Goal: Task Accomplishment & Management: Use online tool/utility

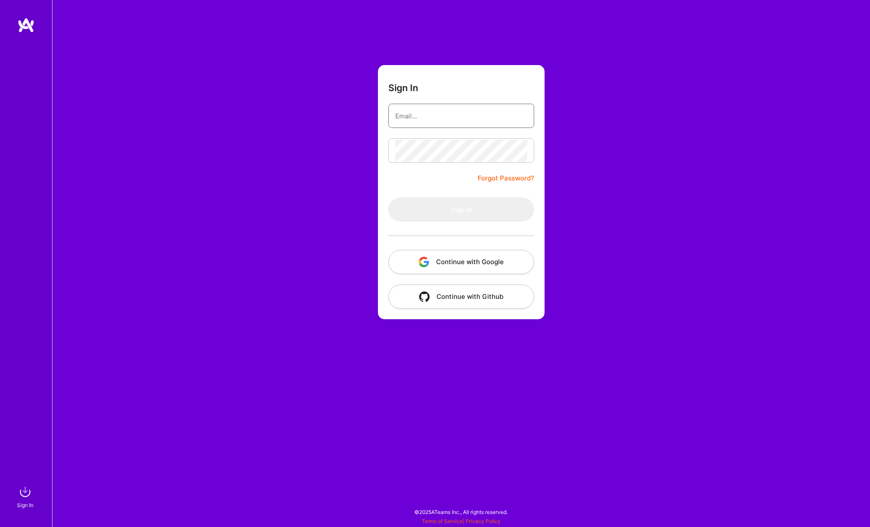
click at [436, 119] on input "email" at bounding box center [461, 116] width 132 height 22
type input "[PERSON_NAME][EMAIL_ADDRESS][DOMAIN_NAME]"
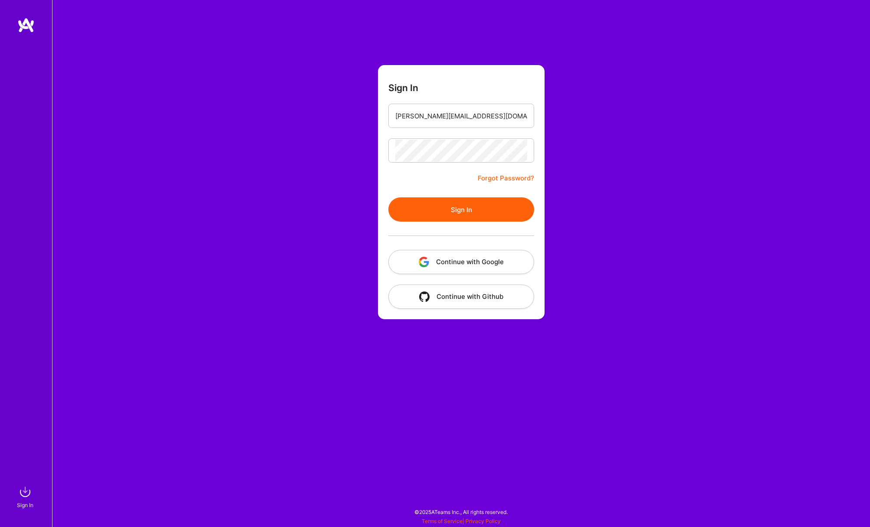
click at [461, 213] on button "Sign In" at bounding box center [461, 210] width 146 height 24
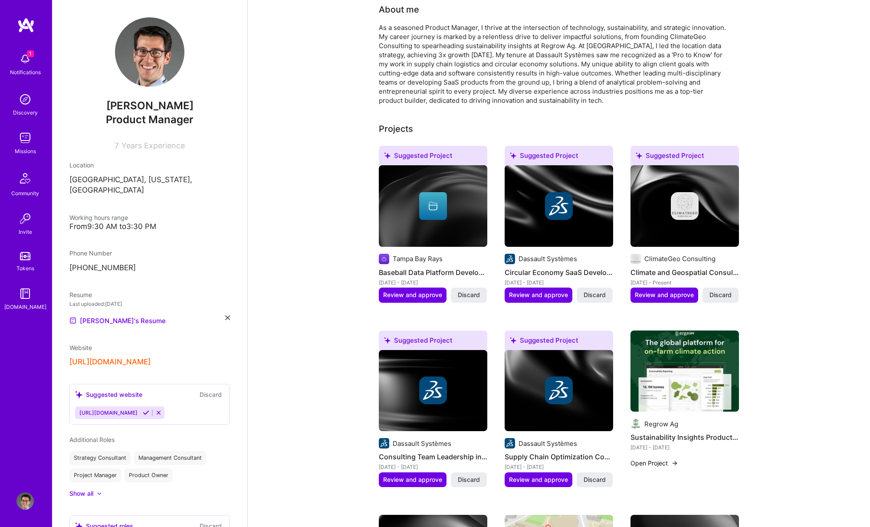
scroll to position [79, 0]
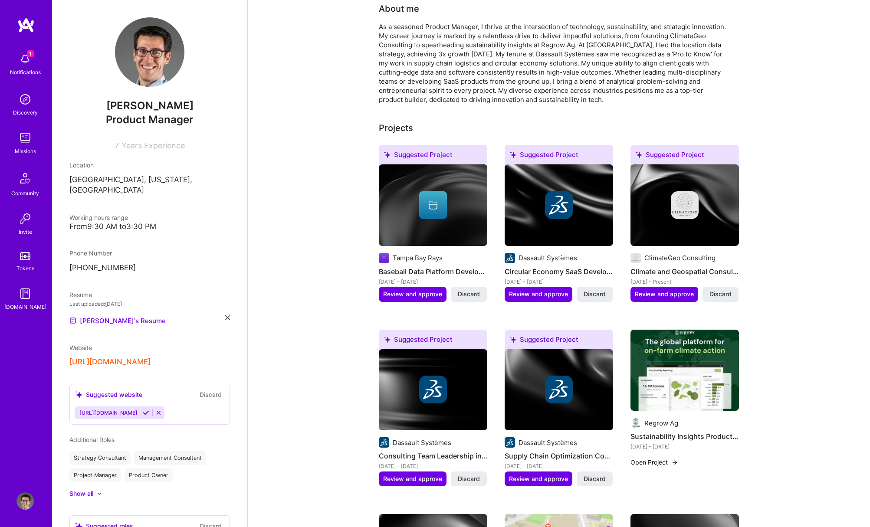
click at [149, 410] on icon at bounding box center [146, 413] width 7 height 7
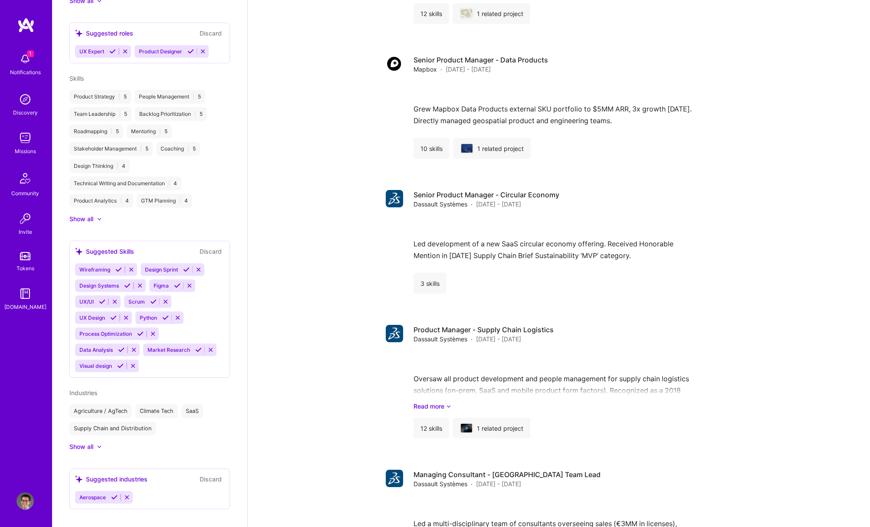
scroll to position [1335, 0]
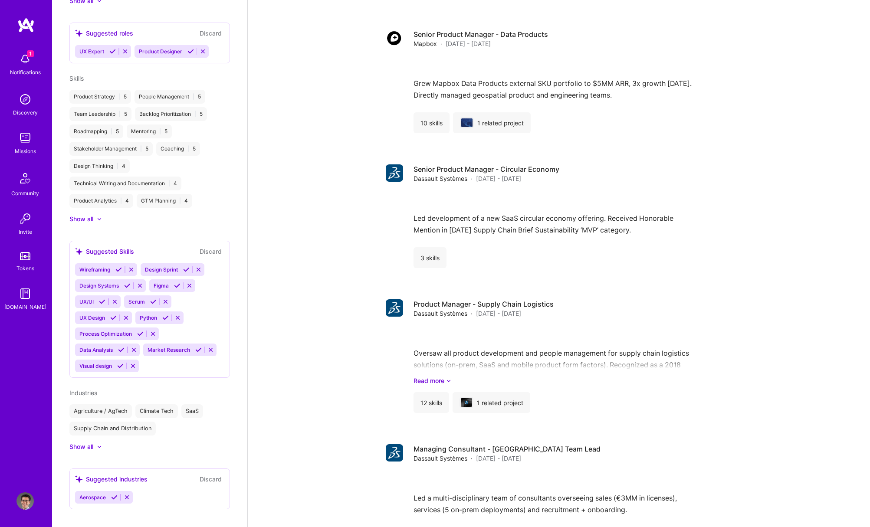
click at [23, 154] on div "Missions" at bounding box center [25, 151] width 21 height 9
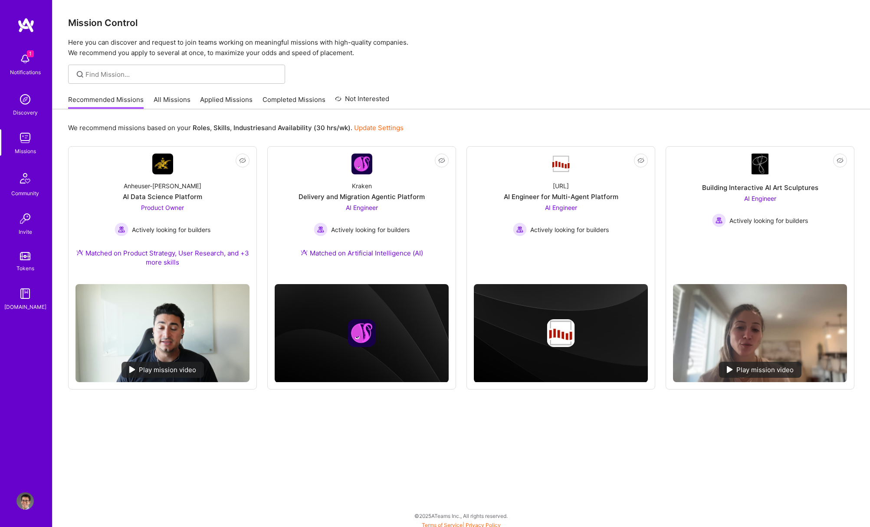
scroll to position [4, 0]
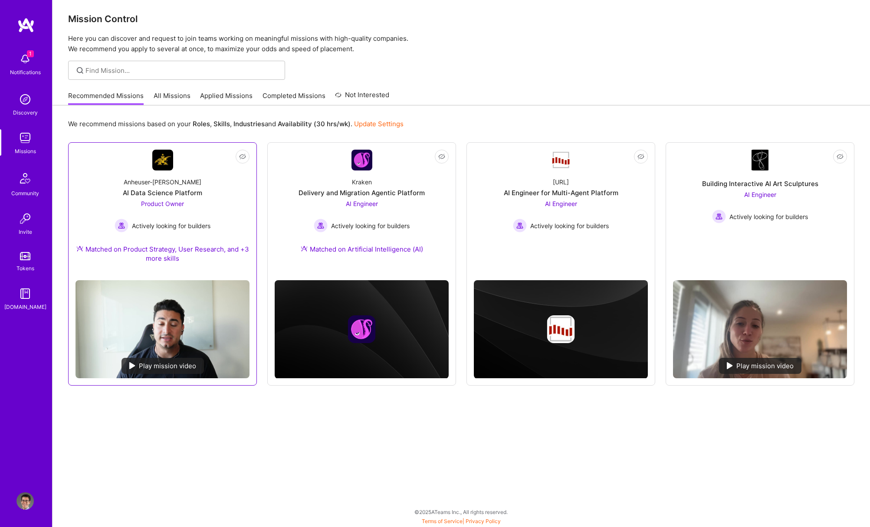
click at [163, 190] on div "AI Data Science Platform" at bounding box center [162, 192] width 79 height 9
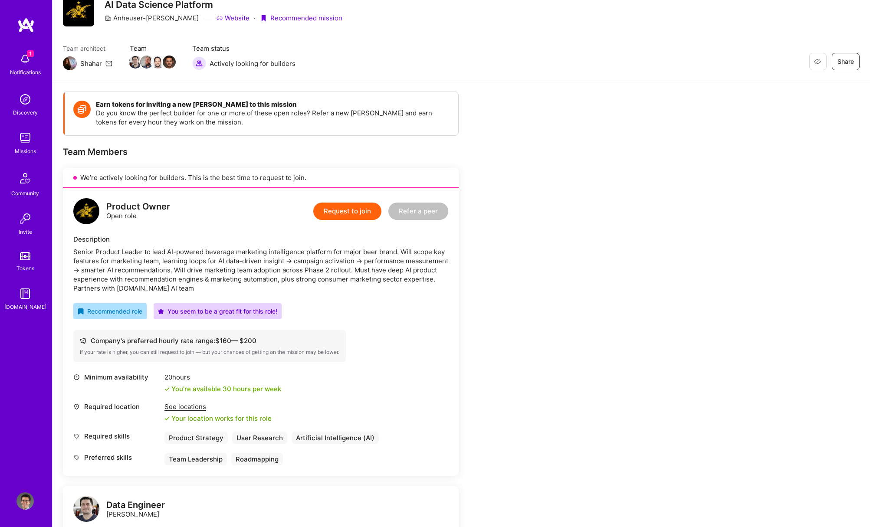
scroll to position [58, 0]
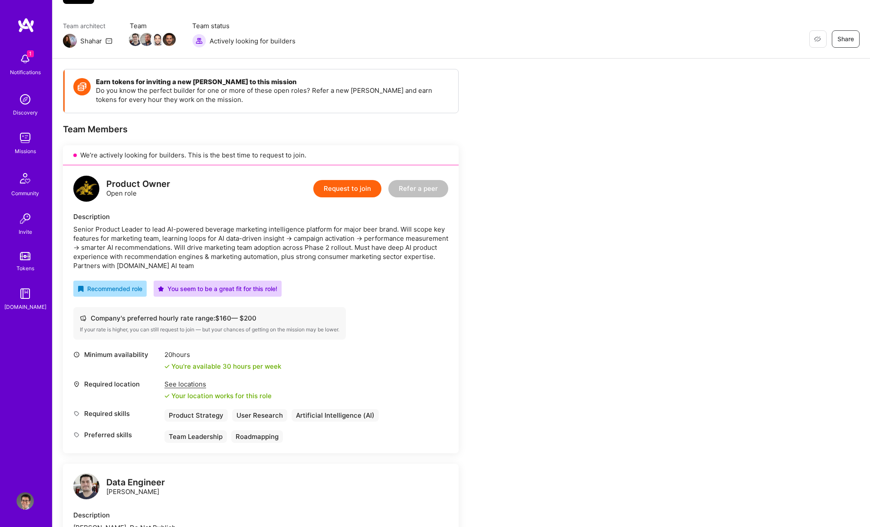
click at [249, 317] on div "Company's preferred hourly rate range: $ 160 — $ 200" at bounding box center [210, 318] width 260 height 9
click at [250, 318] on div "Company's preferred hourly rate range: $ 160 — $ 200" at bounding box center [210, 318] width 260 height 9
click at [250, 230] on div "Senior Product Leader to lead AI-powered beverage marketing intelligence platfo…" at bounding box center [260, 248] width 375 height 46
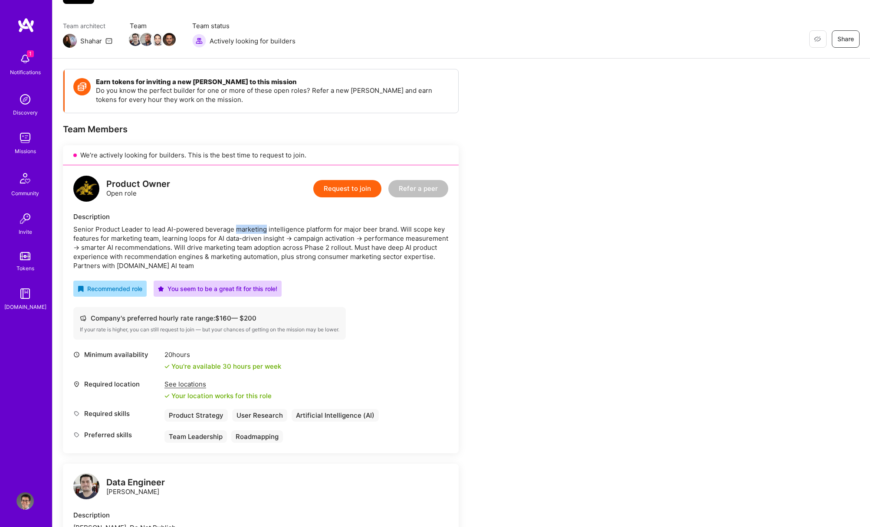
click at [250, 230] on div "Senior Product Leader to lead AI-powered beverage marketing intelligence platfo…" at bounding box center [260, 248] width 375 height 46
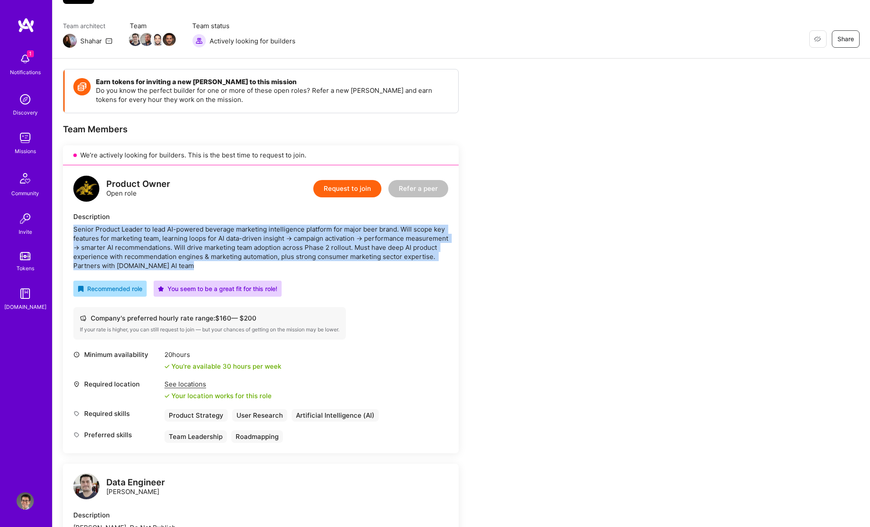
click at [250, 230] on div "Senior Product Leader to lead AI-powered beverage marketing intelligence platfo…" at bounding box center [260, 248] width 375 height 46
click at [247, 230] on div "Senior Product Leader to lead AI-powered beverage marketing intelligence platfo…" at bounding box center [260, 248] width 375 height 46
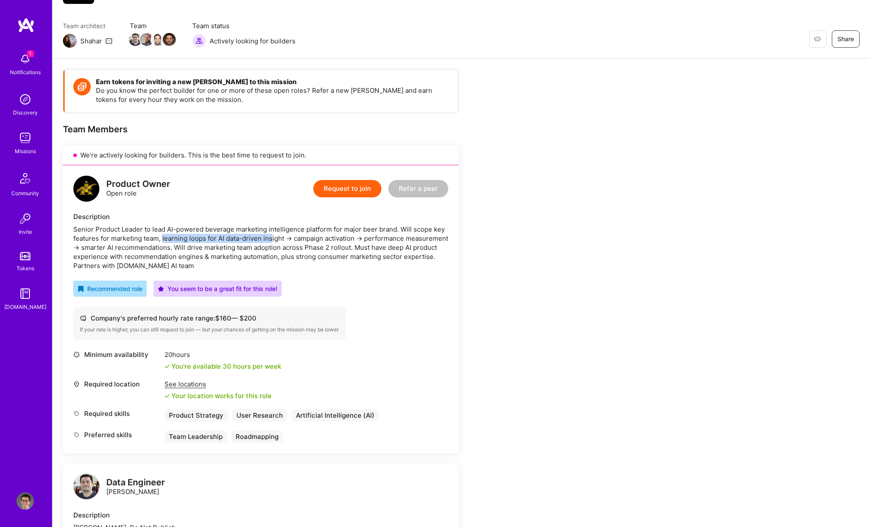
drag, startPoint x: 163, startPoint y: 239, endPoint x: 272, endPoint y: 238, distance: 109.4
click at [272, 238] on div "Senior Product Leader to lead AI-powered beverage marketing intelligence platfo…" at bounding box center [260, 248] width 375 height 46
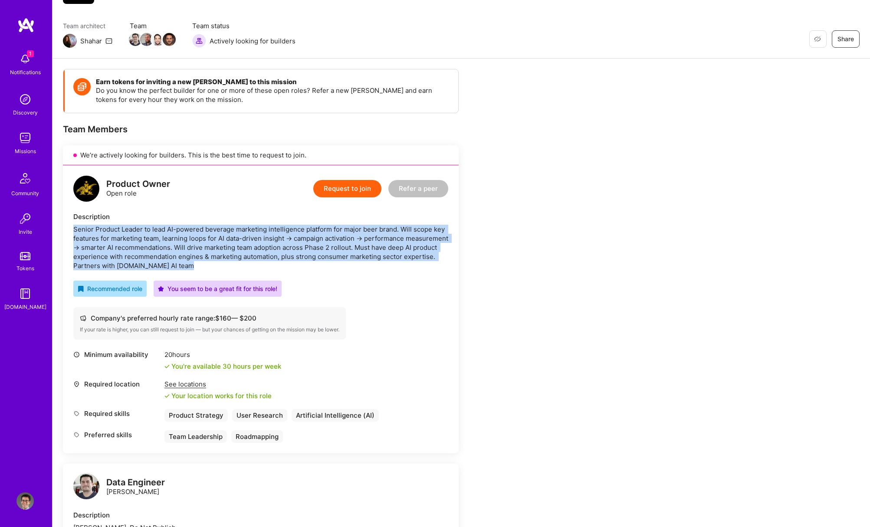
click at [272, 238] on div "Senior Product Leader to lead AI-powered beverage marketing intelligence platfo…" at bounding box center [260, 248] width 375 height 46
click at [135, 248] on div "Senior Product Leader to lead AI-powered beverage marketing intelligence platfo…" at bounding box center [260, 248] width 375 height 46
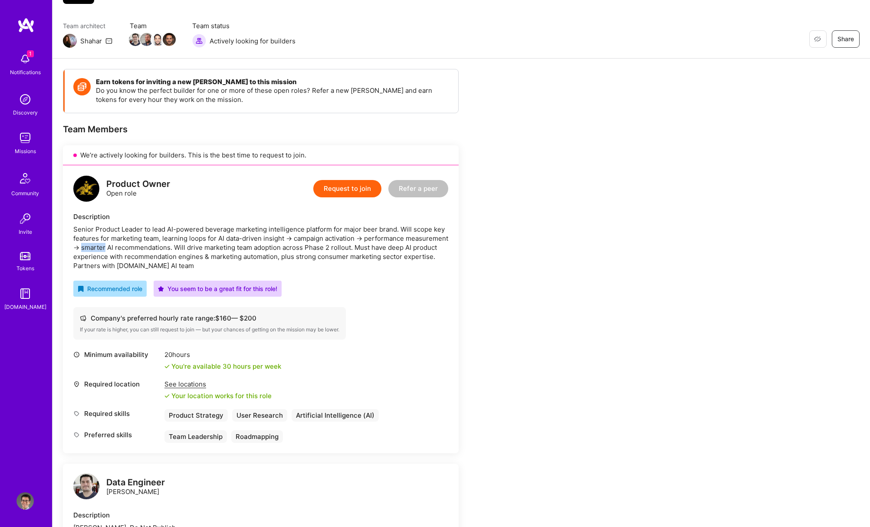
click at [135, 248] on div "Senior Product Leader to lead AI-powered beverage marketing intelligence platfo…" at bounding box center [260, 248] width 375 height 46
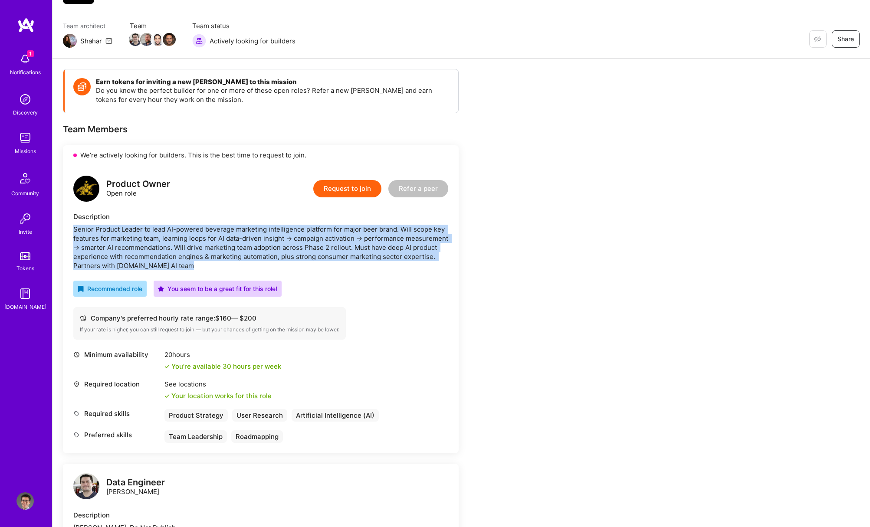
click at [135, 248] on div "Senior Product Leader to lead AI-powered beverage marketing intelligence platfo…" at bounding box center [260, 248] width 375 height 46
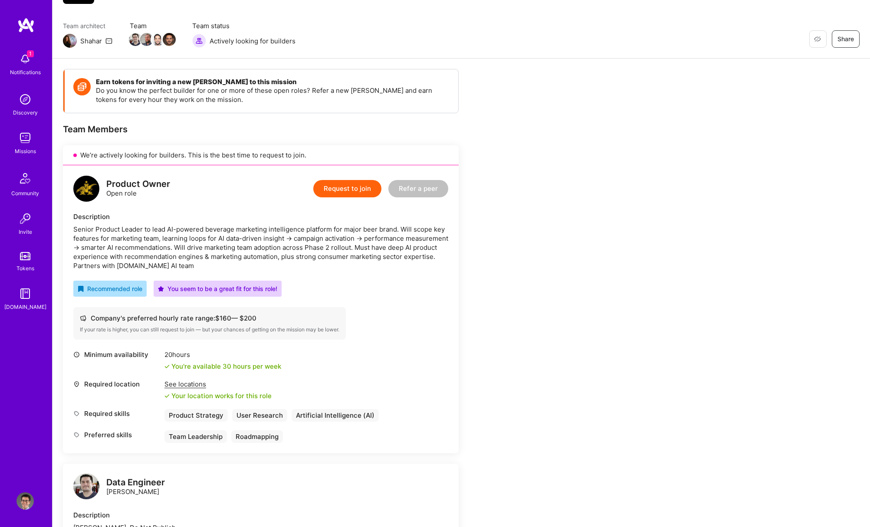
click at [222, 242] on div "Senior Product Leader to lead AI-powered beverage marketing intelligence platfo…" at bounding box center [260, 248] width 375 height 46
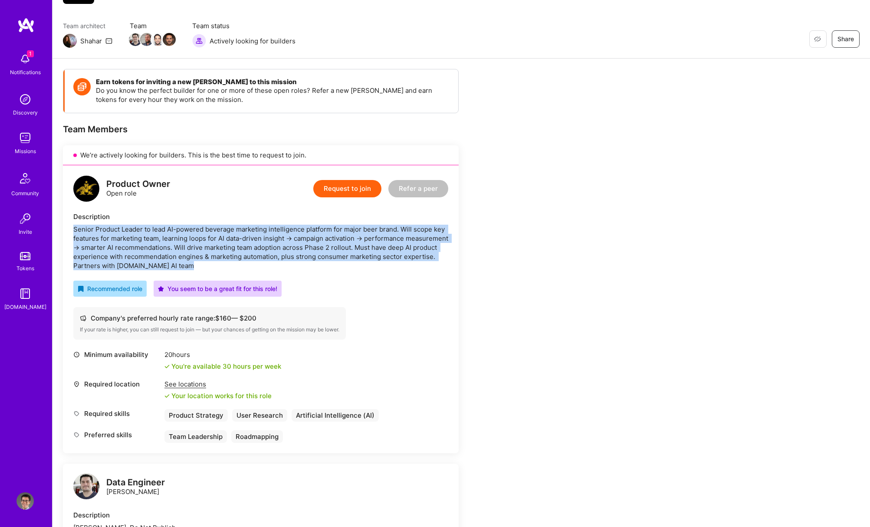
click at [222, 242] on div "Senior Product Leader to lead AI-powered beverage marketing intelligence platfo…" at bounding box center [260, 248] width 375 height 46
click at [217, 246] on div "Senior Product Leader to lead AI-powered beverage marketing intelligence platfo…" at bounding box center [260, 248] width 375 height 46
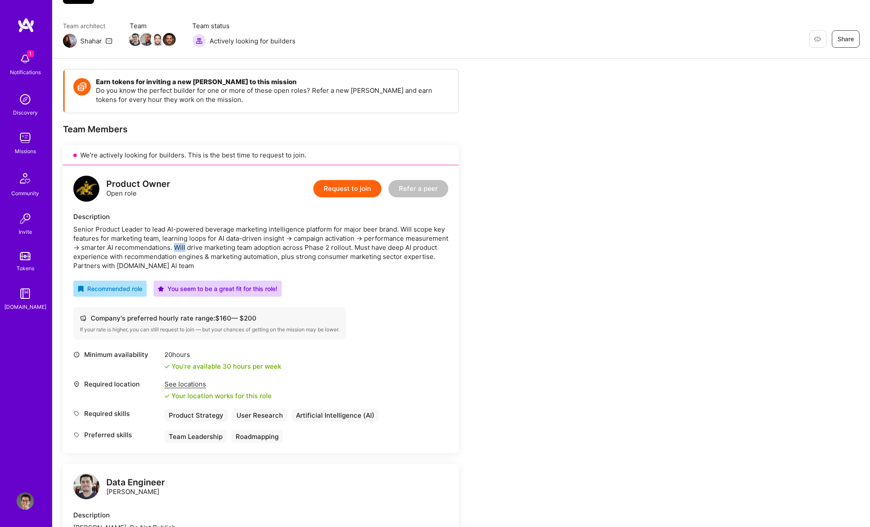
click at [217, 246] on div "Senior Product Leader to lead AI-powered beverage marketing intelligence platfo…" at bounding box center [260, 248] width 375 height 46
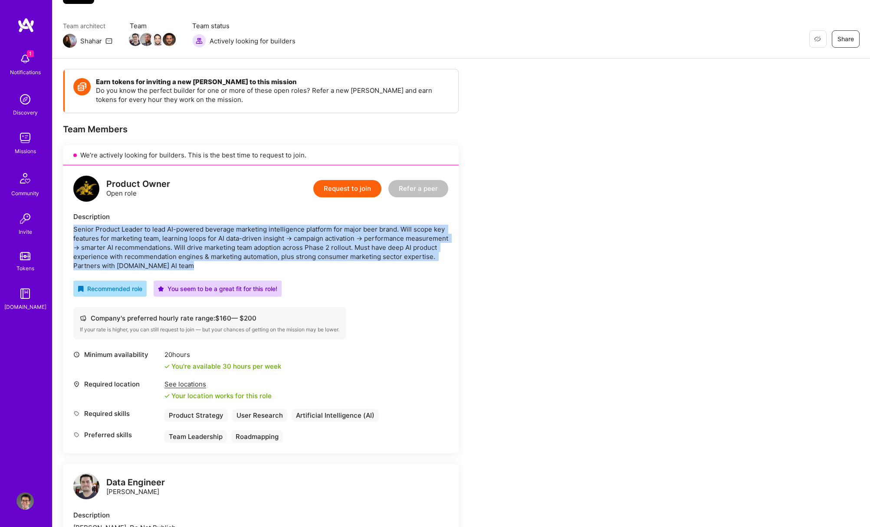
click at [217, 246] on div "Senior Product Leader to lead AI-powered beverage marketing intelligence platfo…" at bounding box center [260, 248] width 375 height 46
click at [220, 247] on div "Senior Product Leader to lead AI-powered beverage marketing intelligence platfo…" at bounding box center [260, 248] width 375 height 46
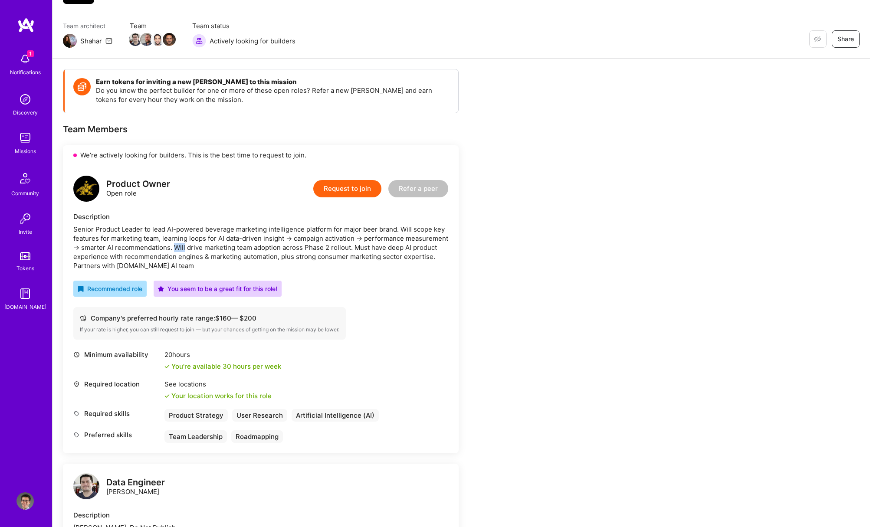
click at [220, 247] on div "Senior Product Leader to lead AI-powered beverage marketing intelligence platfo…" at bounding box center [260, 248] width 375 height 46
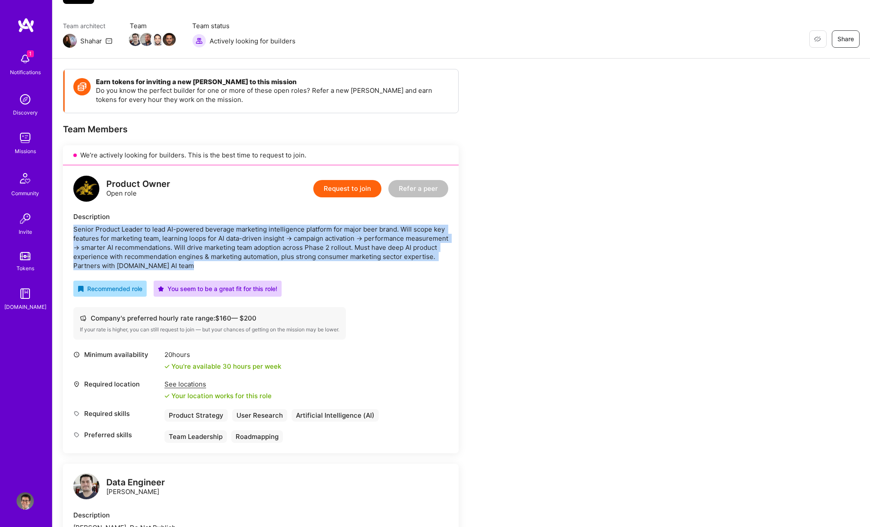
click at [220, 247] on div "Senior Product Leader to lead AI-powered beverage marketing intelligence platfo…" at bounding box center [260, 248] width 375 height 46
click at [219, 253] on div "Senior Product Leader to lead AI-powered beverage marketing intelligence platfo…" at bounding box center [260, 248] width 375 height 46
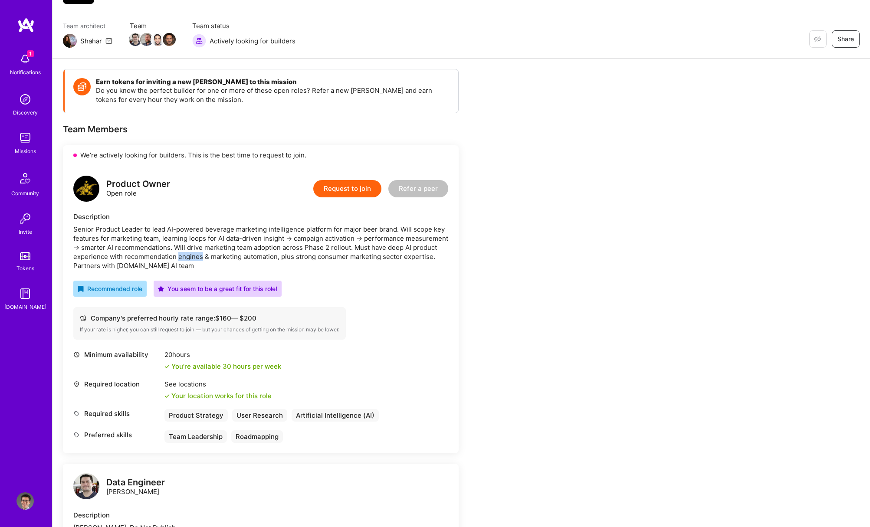
click at [219, 253] on div "Senior Product Leader to lead AI-powered beverage marketing intelligence platfo…" at bounding box center [260, 248] width 375 height 46
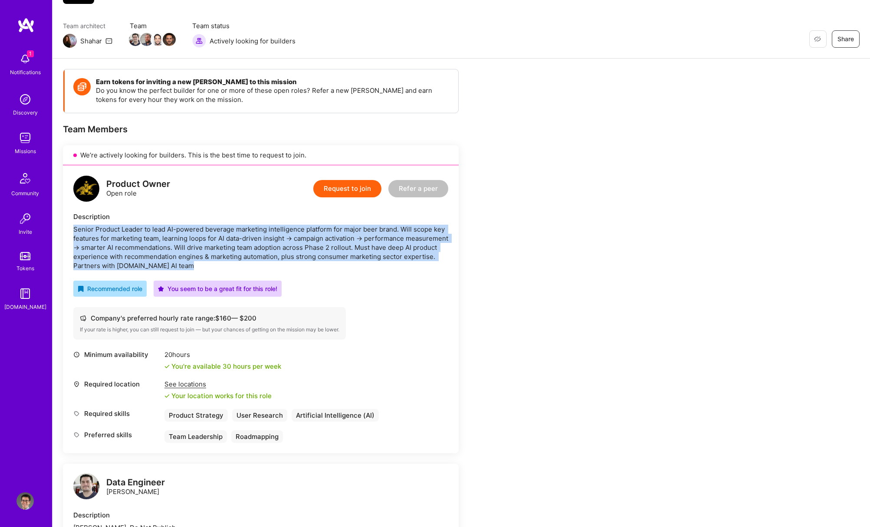
click at [219, 253] on div "Senior Product Leader to lead AI-powered beverage marketing intelligence platfo…" at bounding box center [260, 248] width 375 height 46
click at [221, 255] on div "Senior Product Leader to lead AI-powered beverage marketing intelligence platfo…" at bounding box center [260, 248] width 375 height 46
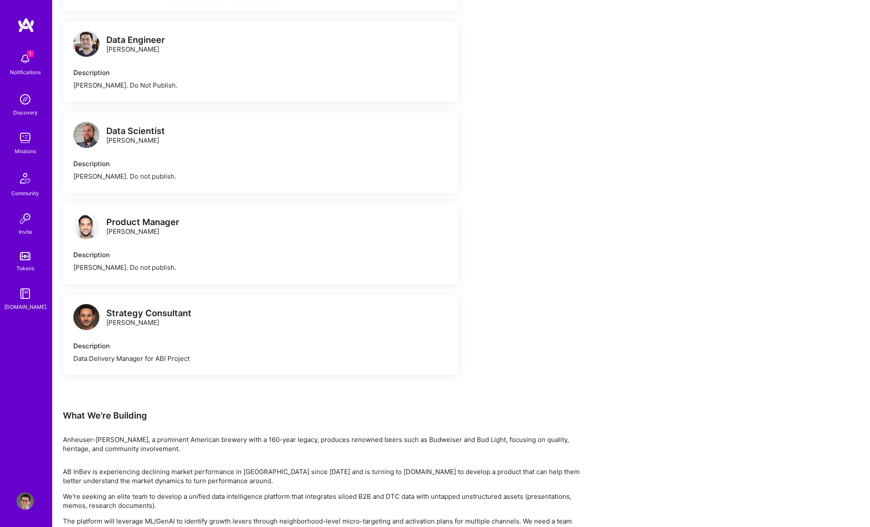
scroll to position [0, 0]
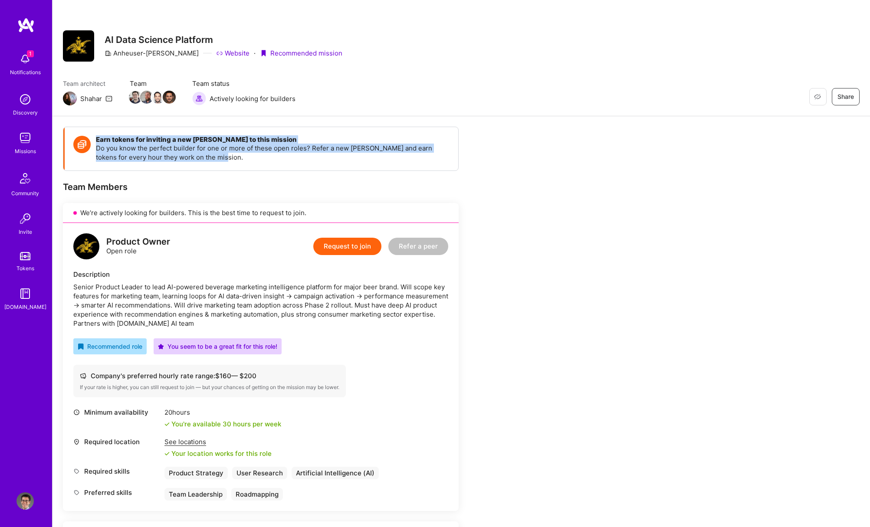
drag, startPoint x: 96, startPoint y: 140, endPoint x: 228, endPoint y: 159, distance: 133.0
click at [228, 159] on div "Earn tokens for inviting a new [PERSON_NAME] to this mission Do you know the pe…" at bounding box center [273, 149] width 354 height 26
click at [228, 159] on p "Do you know the perfect builder for one or more of these open roles? Refer a ne…" at bounding box center [273, 153] width 354 height 18
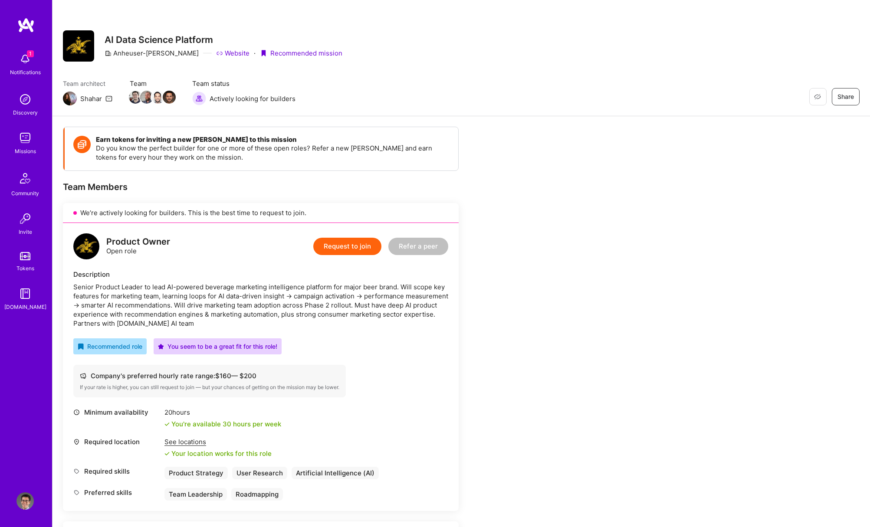
click at [26, 142] on img at bounding box center [24, 137] width 17 height 17
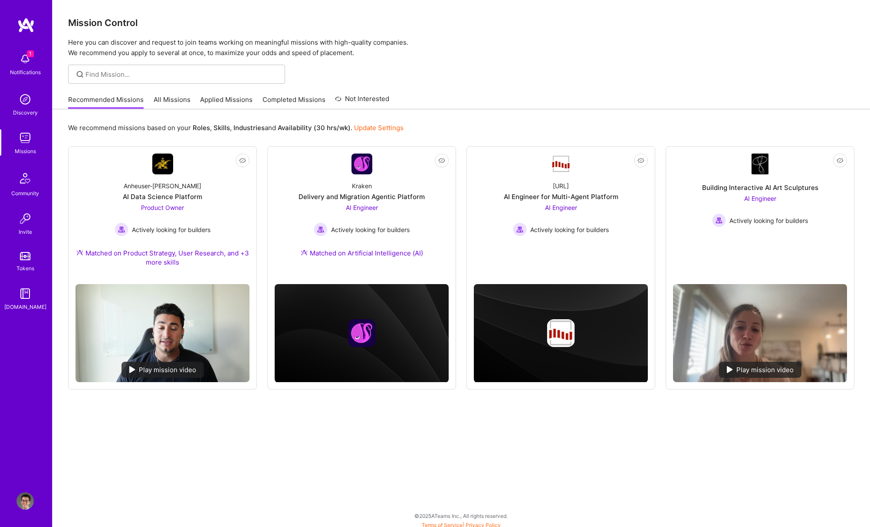
click at [235, 129] on b "Industries" at bounding box center [249, 128] width 31 height 8
click at [260, 170] on div "Not Interested Anheuser-[PERSON_NAME] Data Science Platform Product Owner Activ…" at bounding box center [461, 268] width 787 height 244
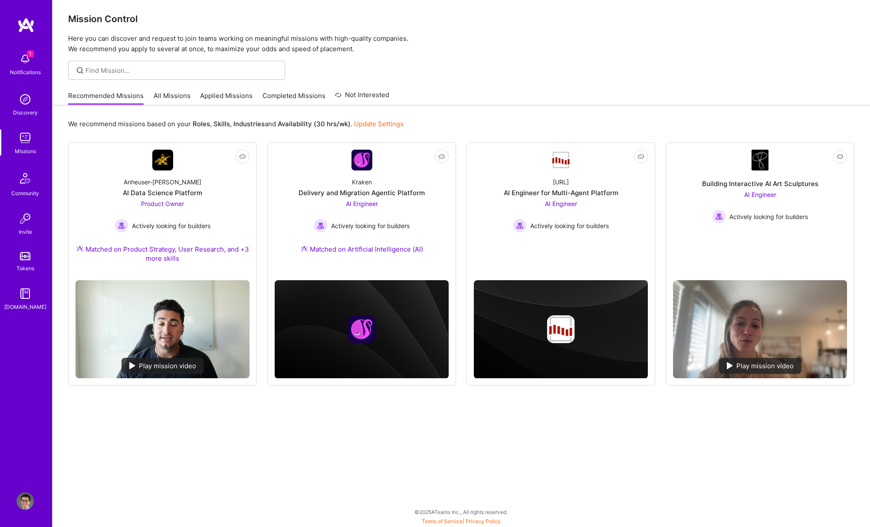
click at [172, 94] on link "All Missions" at bounding box center [172, 98] width 37 height 14
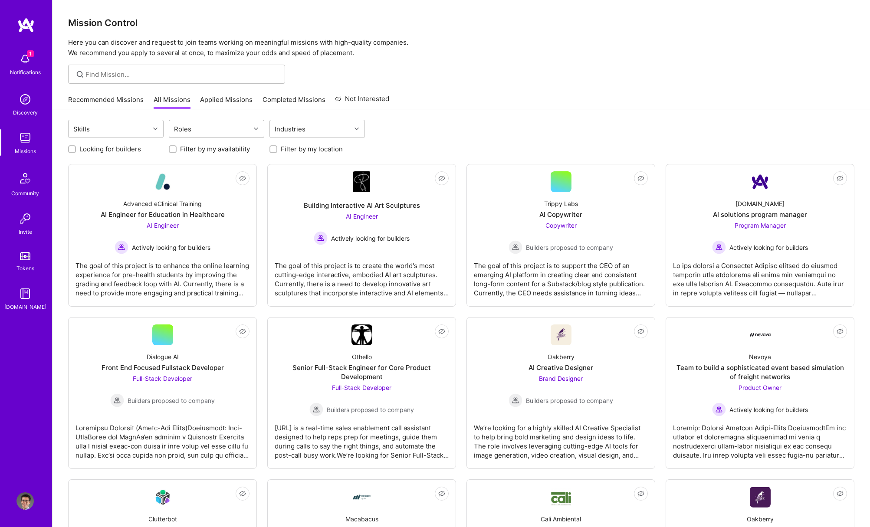
click at [205, 123] on div "Roles" at bounding box center [209, 128] width 81 height 17
click at [212, 165] on div "Program Manager" at bounding box center [216, 166] width 85 height 9
checkbox input "true"
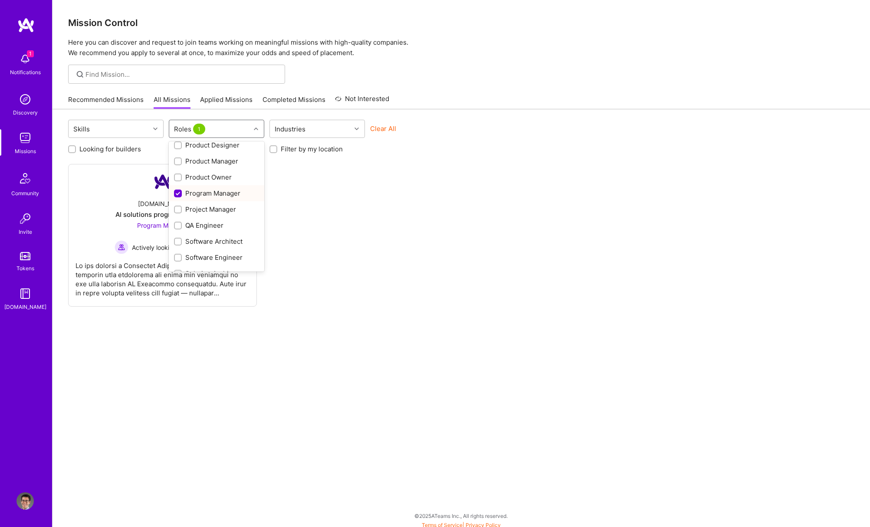
scroll to position [280, 0]
click at [212, 165] on div "Product Manager" at bounding box center [216, 160] width 85 height 9
checkbox input "true"
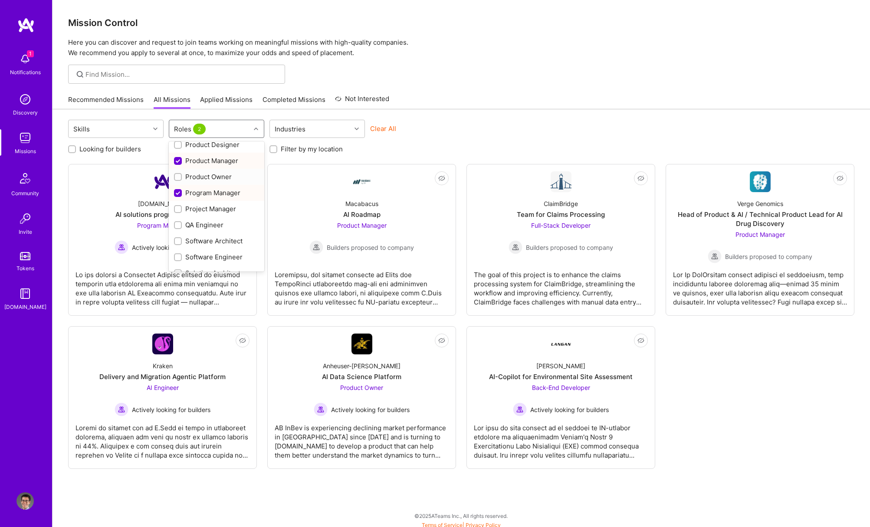
click at [212, 173] on div "Product Owner" at bounding box center [216, 176] width 85 height 9
checkbox input "true"
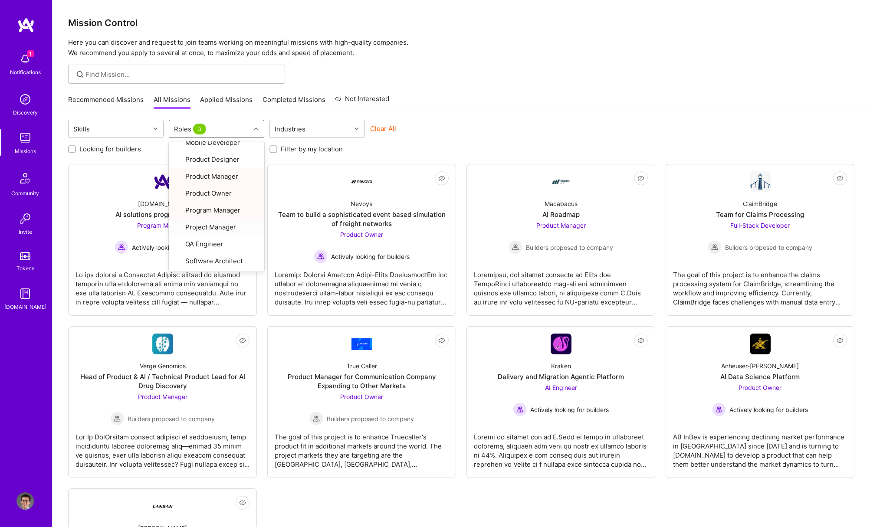
click at [378, 150] on div "Looking for builders Filter by my availability Filter by my location" at bounding box center [461, 146] width 787 height 13
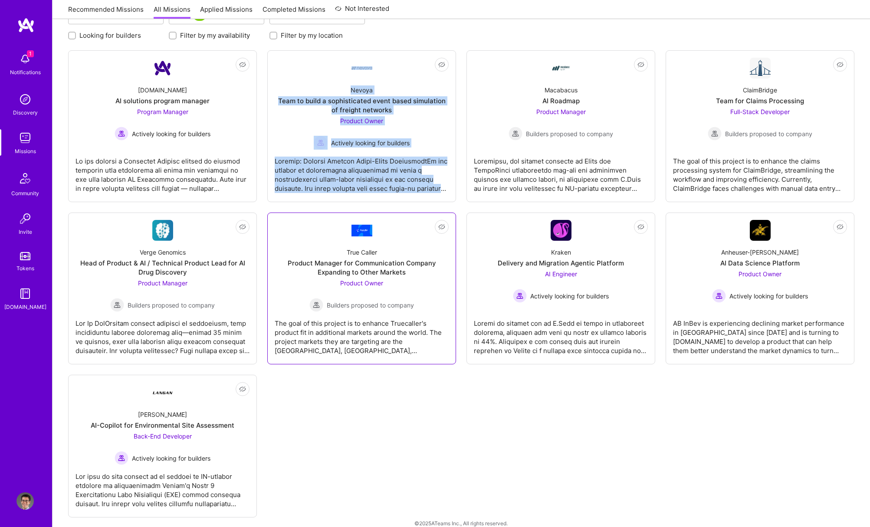
scroll to position [125, 0]
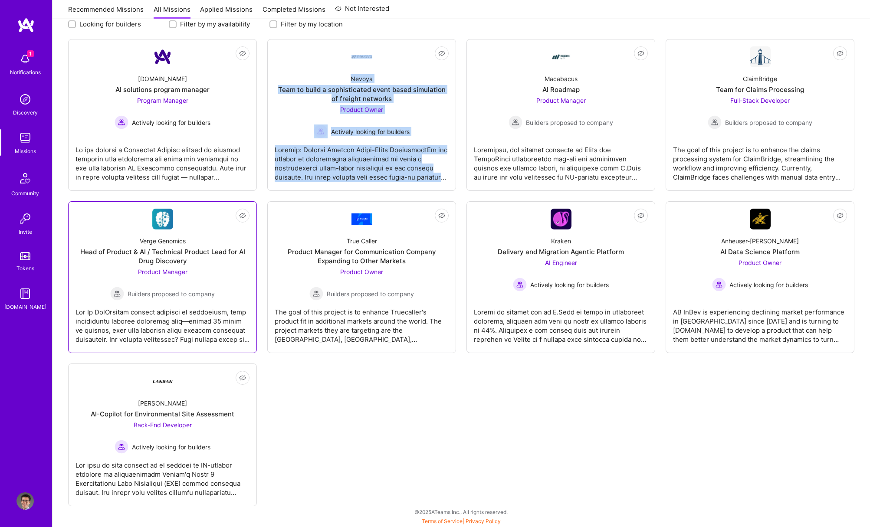
click at [197, 259] on div "Head of Product & AI / Technical Product Lead for AI Drug Discovery" at bounding box center [163, 256] width 174 height 18
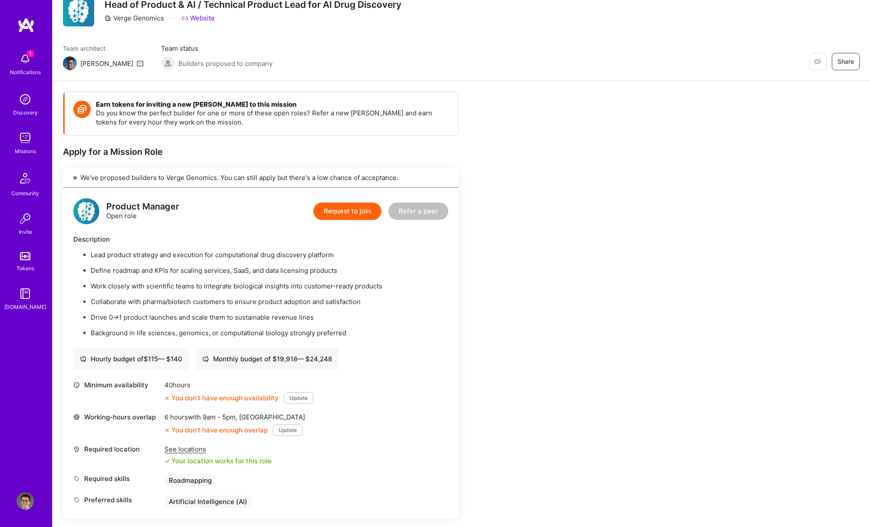
scroll to position [42, 0]
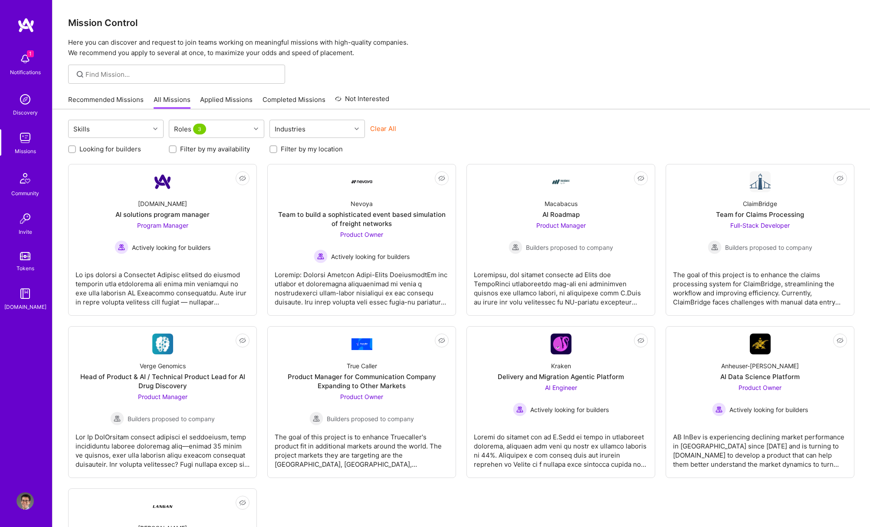
click at [129, 151] on label "Looking for builders" at bounding box center [110, 149] width 62 height 9
click at [76, 151] on input "Looking for builders" at bounding box center [73, 150] width 6 height 6
checkbox input "true"
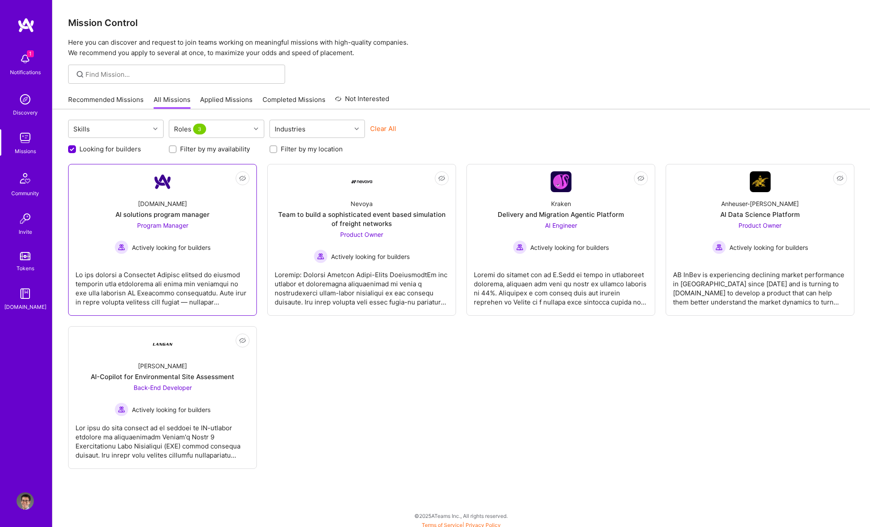
click at [160, 228] on span "Program Manager" at bounding box center [162, 225] width 51 height 7
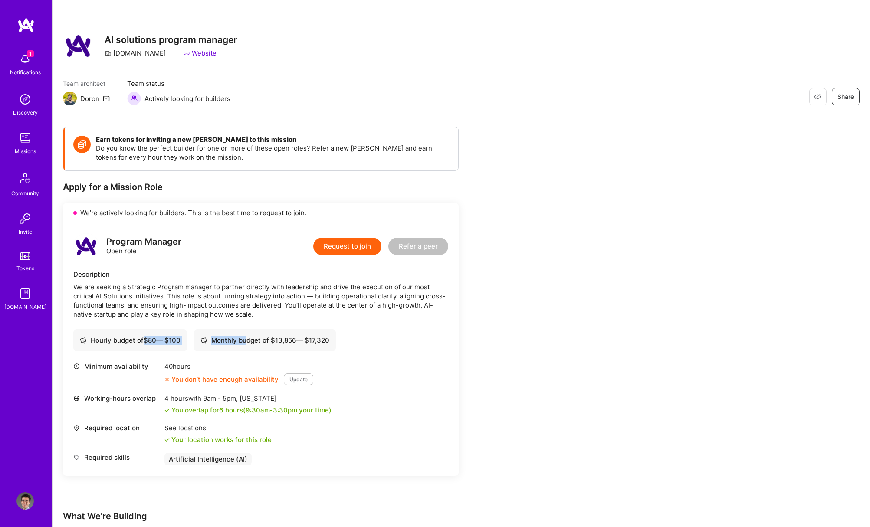
drag, startPoint x: 143, startPoint y: 341, endPoint x: 251, endPoint y: 338, distance: 107.7
click at [251, 338] on div "Hourly budget of $ 80 — $ 100 Monthly budget of $ 13,856 — $ 17,320" at bounding box center [260, 340] width 375 height 22
click at [251, 338] on div "Monthly budget of $ 13,856 — $ 17,320" at bounding box center [265, 340] width 129 height 9
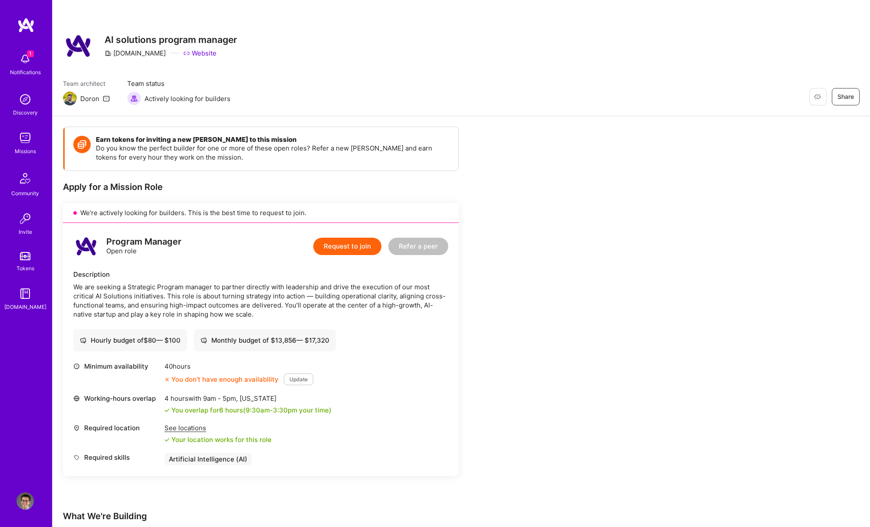
click at [238, 388] on div "Minimum availability 40 hours You don’t have enough availability Update Working…" at bounding box center [260, 414] width 375 height 104
click at [235, 381] on div "You don’t have enough availability" at bounding box center [222, 379] width 114 height 9
click at [233, 380] on div "You don’t have enough availability" at bounding box center [222, 379] width 114 height 9
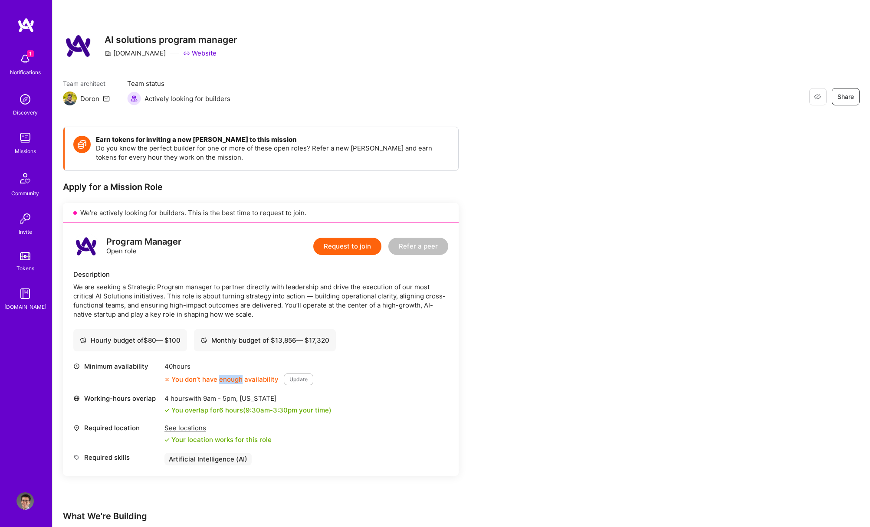
click at [233, 380] on div "You don’t have enough availability" at bounding box center [222, 379] width 114 height 9
click at [168, 287] on div "We are seeking a Strategic Program manager to partner directly with leadership …" at bounding box center [260, 301] width 375 height 36
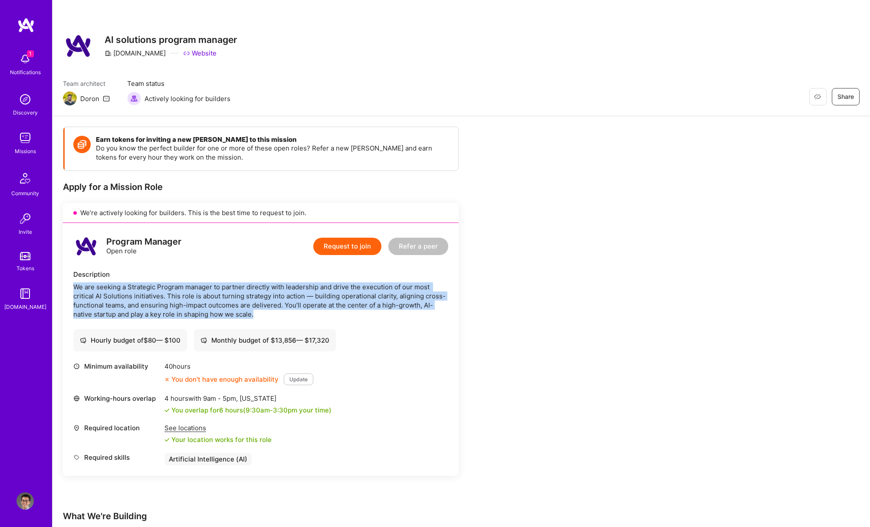
click at [168, 287] on div "We are seeking a Strategic Program manager to partner directly with leadership …" at bounding box center [260, 301] width 375 height 36
click at [272, 316] on div "We are seeking a Strategic Program manager to partner directly with leadership …" at bounding box center [260, 301] width 375 height 36
drag, startPoint x: 277, startPoint y: 316, endPoint x: 70, endPoint y: 280, distance: 210.2
click at [70, 280] on div "Program Manager Open role Request to join Refer a peer Description We are seeki…" at bounding box center [261, 349] width 396 height 253
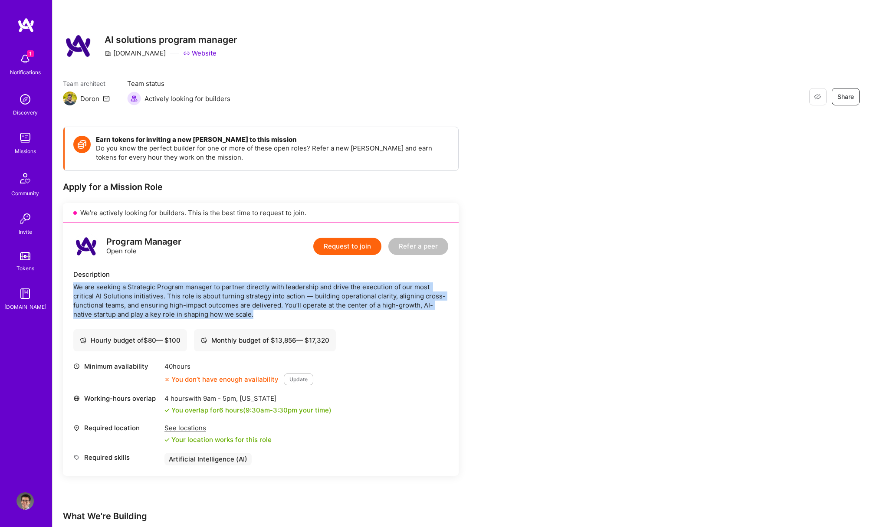
drag, startPoint x: 69, startPoint y: 283, endPoint x: 282, endPoint y: 311, distance: 214.9
click at [282, 311] on div "Program Manager Open role Request to join Refer a peer Description We are seeki…" at bounding box center [261, 349] width 396 height 253
click at [282, 311] on div "We are seeking a Strategic Program manager to partner directly with leadership …" at bounding box center [260, 301] width 375 height 36
drag, startPoint x: 286, startPoint y: 314, endPoint x: 67, endPoint y: 271, distance: 223.3
click at [67, 271] on div "Program Manager Open role Request to join Refer a peer Description We are seeki…" at bounding box center [261, 349] width 396 height 253
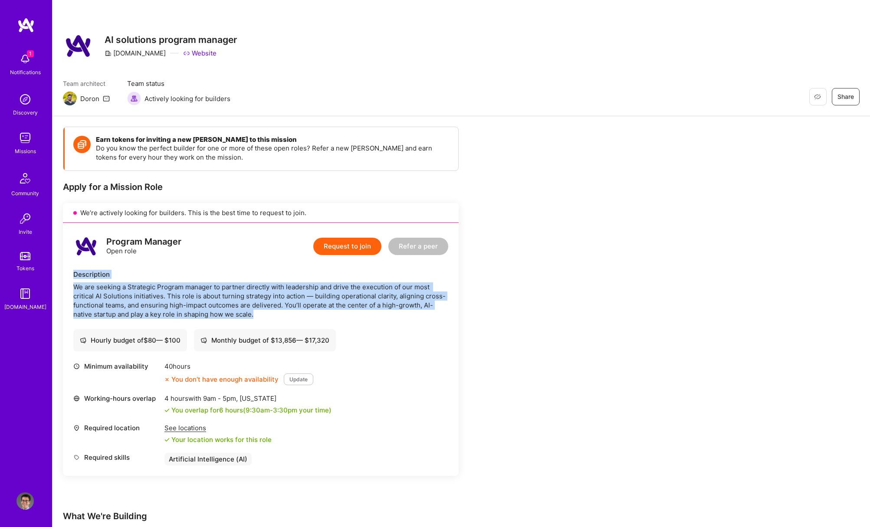
click at [67, 271] on div "Program Manager Open role Request to join Refer a peer Description We are seeki…" at bounding box center [261, 349] width 396 height 253
drag, startPoint x: 67, startPoint y: 271, endPoint x: 265, endPoint y: 315, distance: 203.1
click at [265, 315] on div "Program Manager Open role Request to join Refer a peer Description We are seeki…" at bounding box center [261, 349] width 396 height 253
click at [265, 315] on div "We are seeking a Strategic Program manager to partner directly with leadership …" at bounding box center [260, 301] width 375 height 36
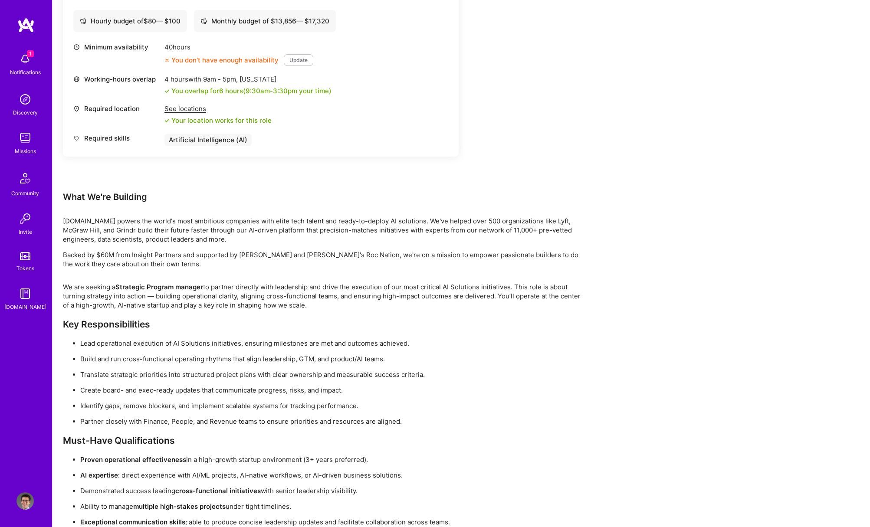
scroll to position [353, 0]
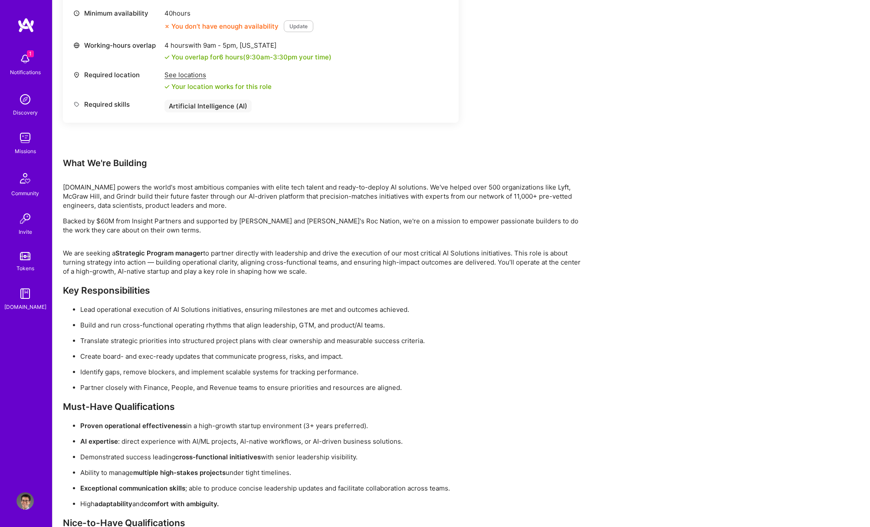
click at [257, 312] on p "Lead operational execution of AI Solutions initiatives, ensuring milestones are…" at bounding box center [332, 309] width 504 height 9
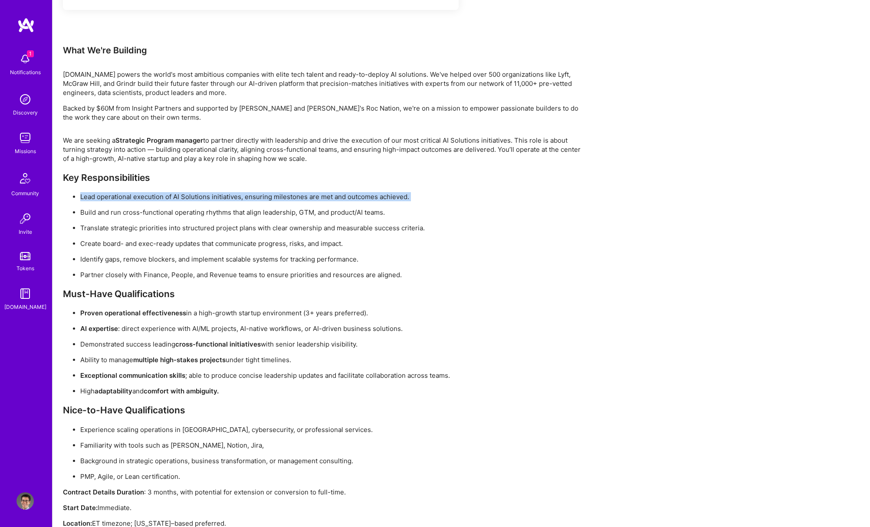
scroll to position [487, 0]
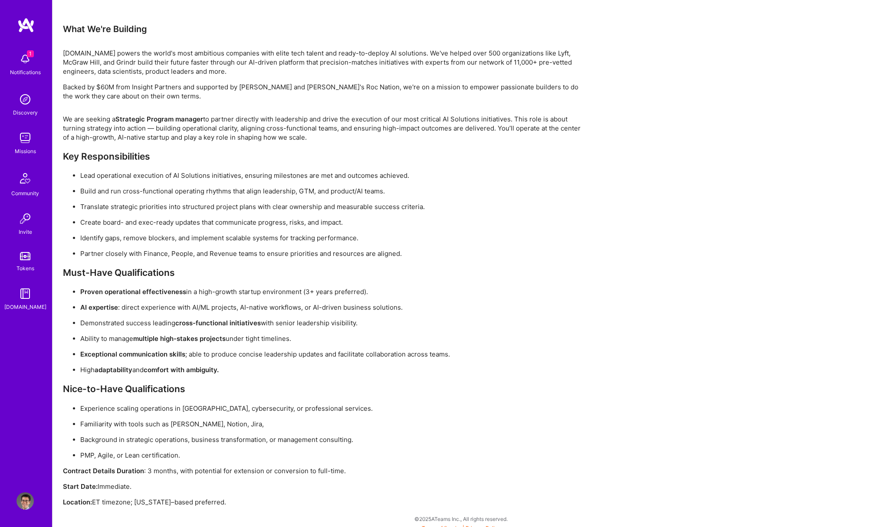
click at [202, 307] on p "AI expertise : direct experience with AI/ML projects, AI-native workflows, or A…" at bounding box center [332, 307] width 504 height 9
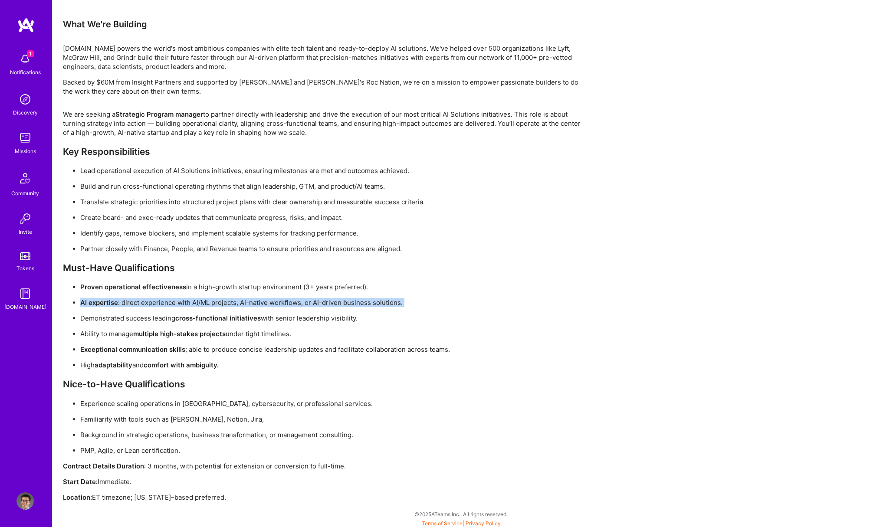
scroll to position [494, 0]
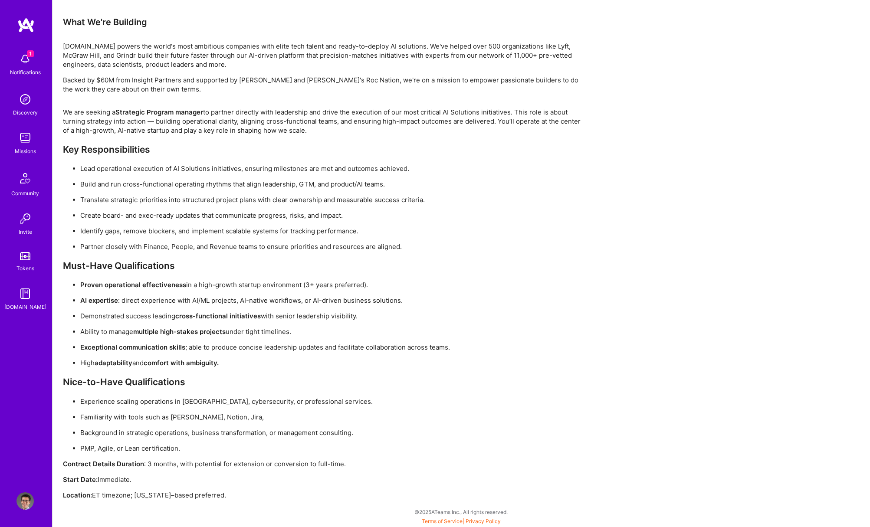
click at [183, 402] on p "Experience scaling operations in [GEOGRAPHIC_DATA], cybersecurity, or professio…" at bounding box center [332, 401] width 504 height 9
click at [188, 402] on p "Experience scaling operations in [GEOGRAPHIC_DATA], cybersecurity, or professio…" at bounding box center [332, 401] width 504 height 9
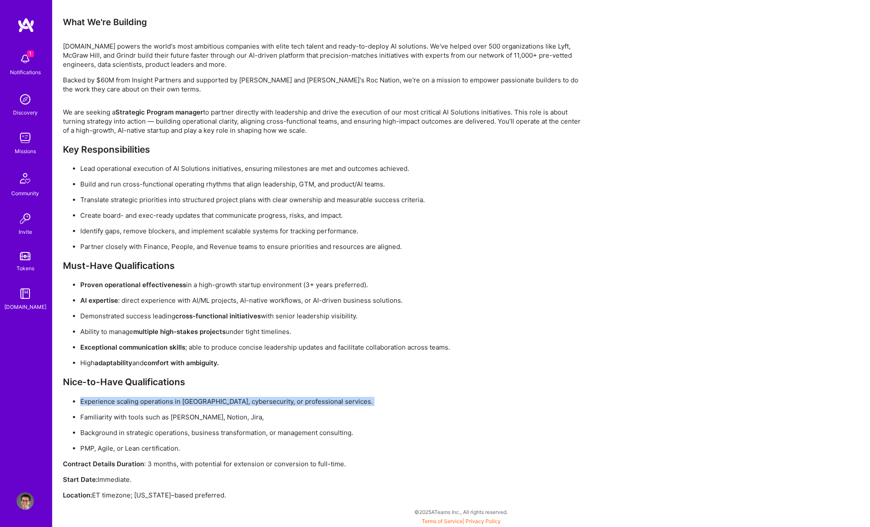
click at [188, 402] on p "Experience scaling operations in [GEOGRAPHIC_DATA], cybersecurity, or professio…" at bounding box center [332, 401] width 504 height 9
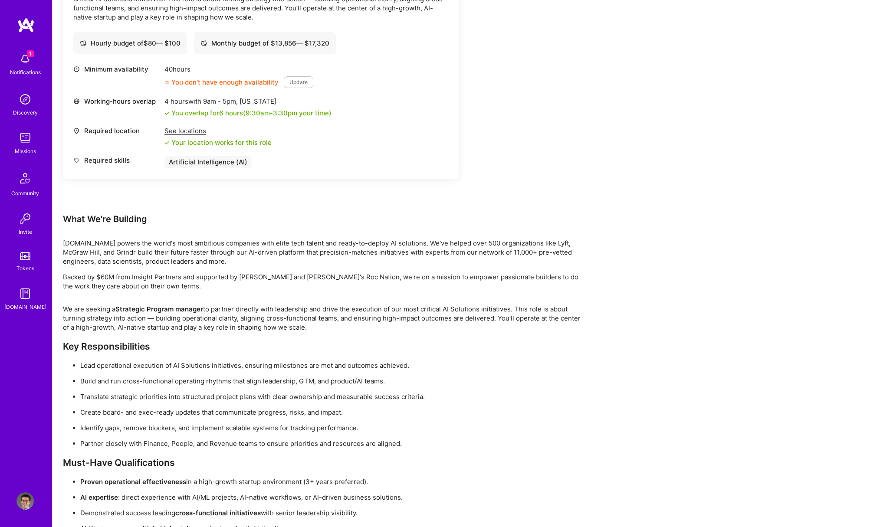
scroll to position [275, 0]
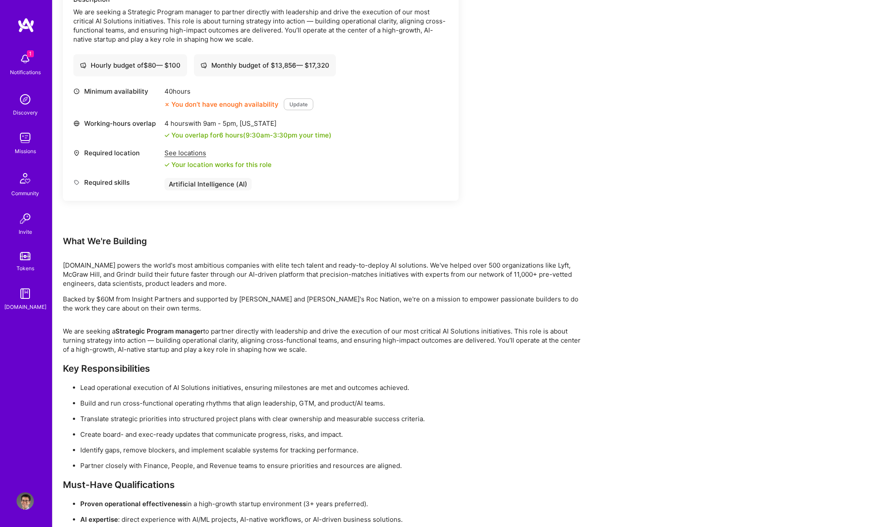
click at [248, 299] on p "Backed by $60M from Insight Partners and supported by [PERSON_NAME] and [PERSON…" at bounding box center [323, 304] width 521 height 18
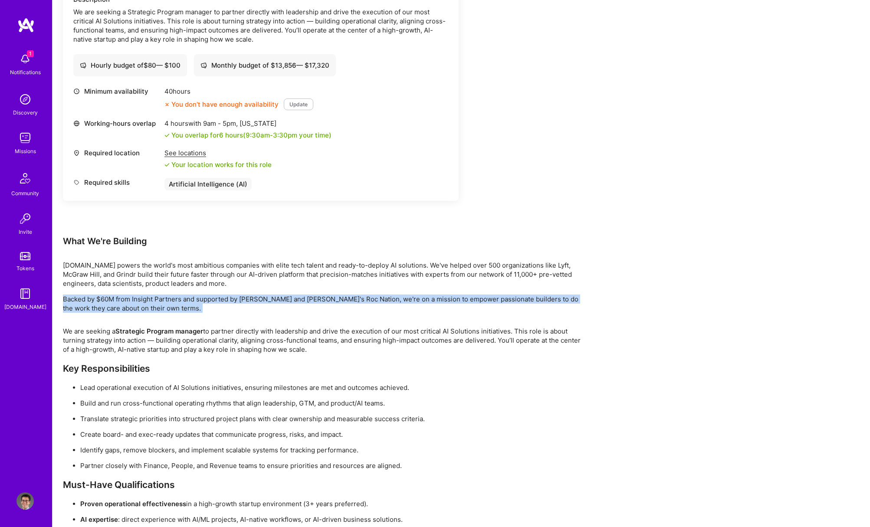
click at [248, 299] on p "Backed by $60M from Insight Partners and supported by [PERSON_NAME] and [PERSON…" at bounding box center [323, 304] width 521 height 18
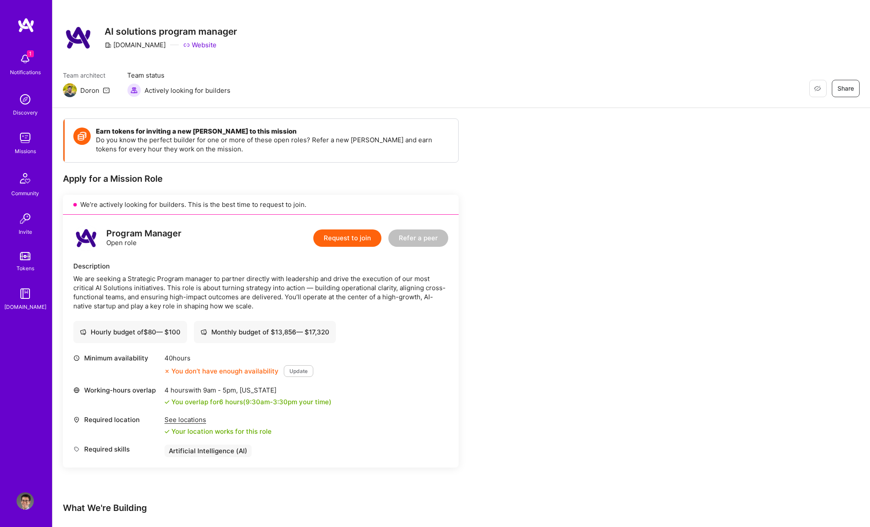
scroll to position [0, 0]
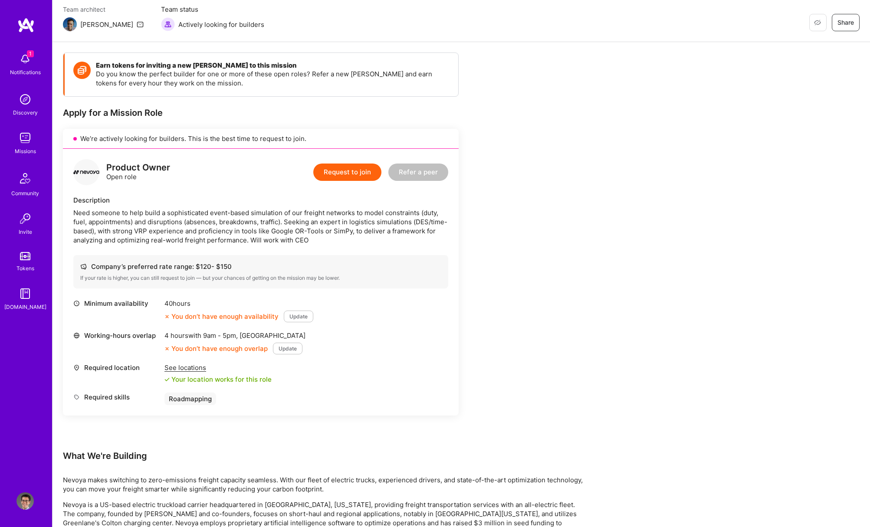
scroll to position [86, 0]
